Goal: Navigation & Orientation: Find specific page/section

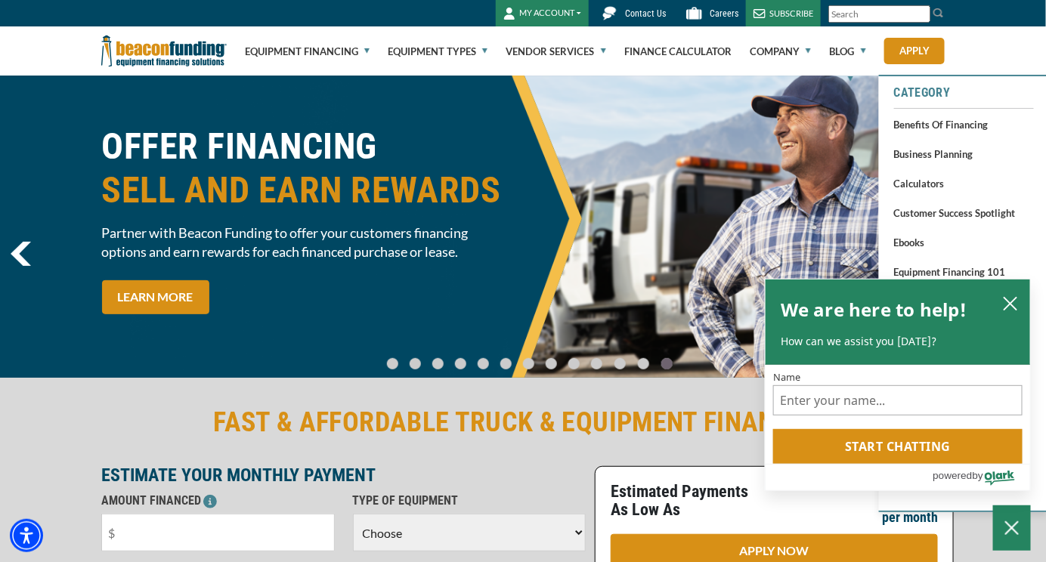
click at [923, 95] on link "Category" at bounding box center [964, 93] width 140 height 18
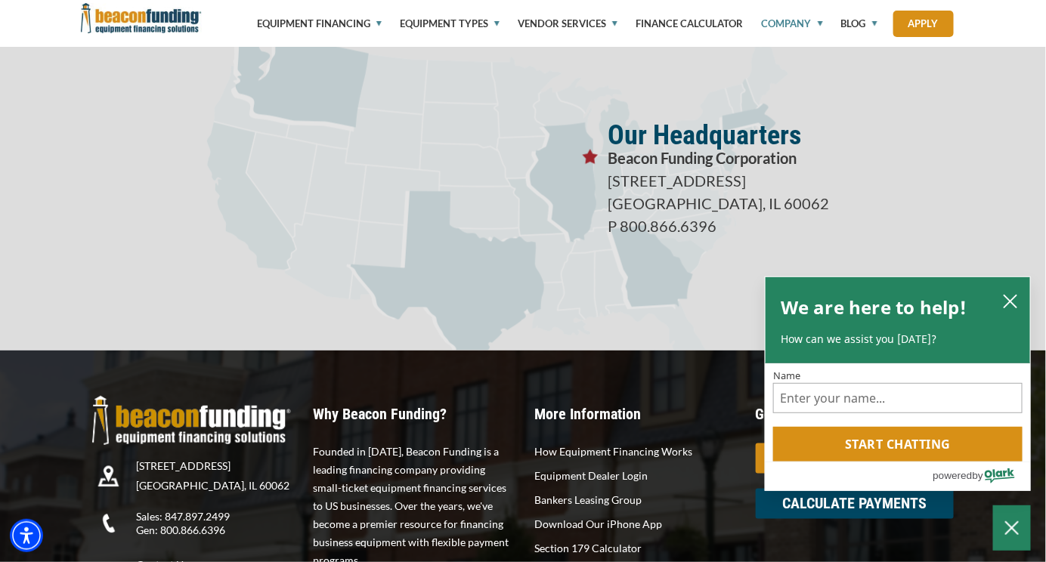
scroll to position [2679, 0]
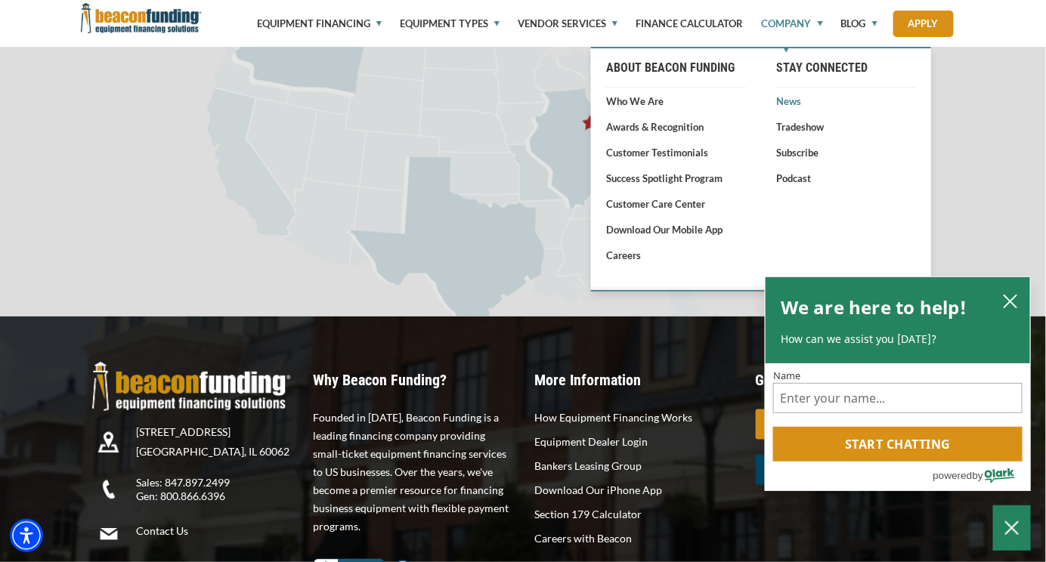
click at [783, 100] on link "News" at bounding box center [846, 101] width 140 height 15
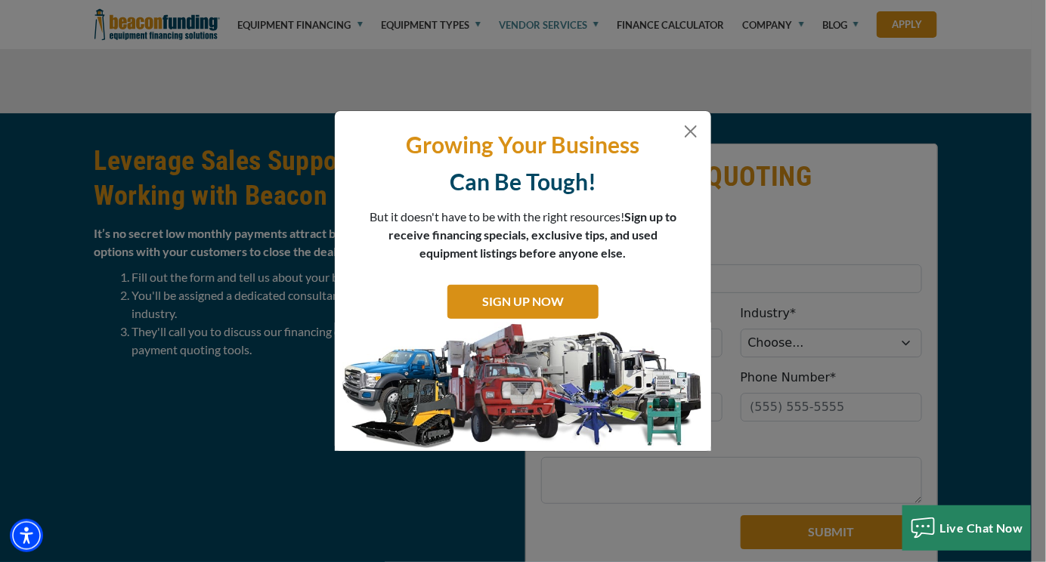
scroll to position [1383, 0]
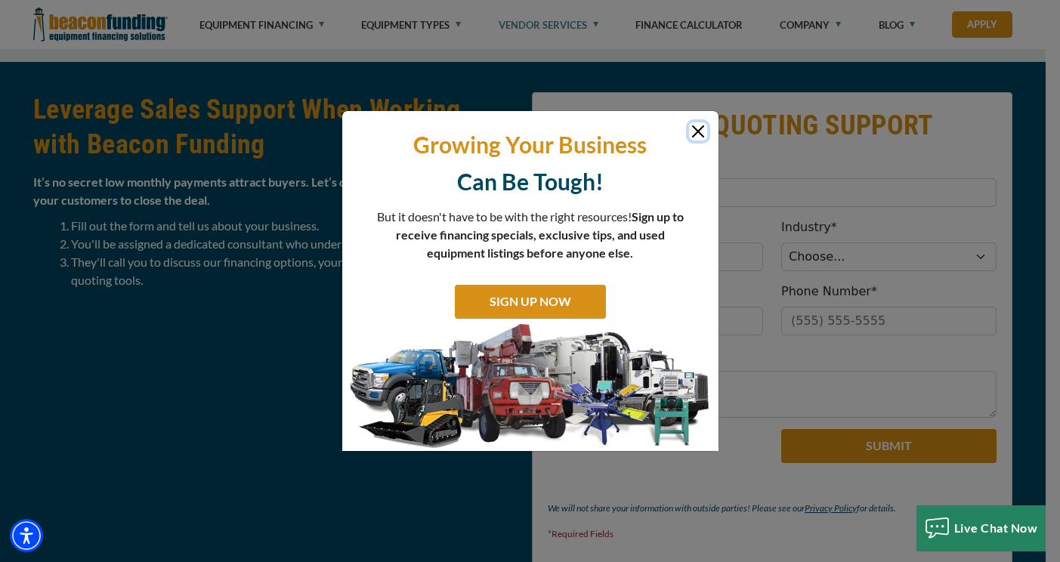
click at [695, 133] on button "Close" at bounding box center [698, 131] width 18 height 18
